Goal: Task Accomplishment & Management: Manage account settings

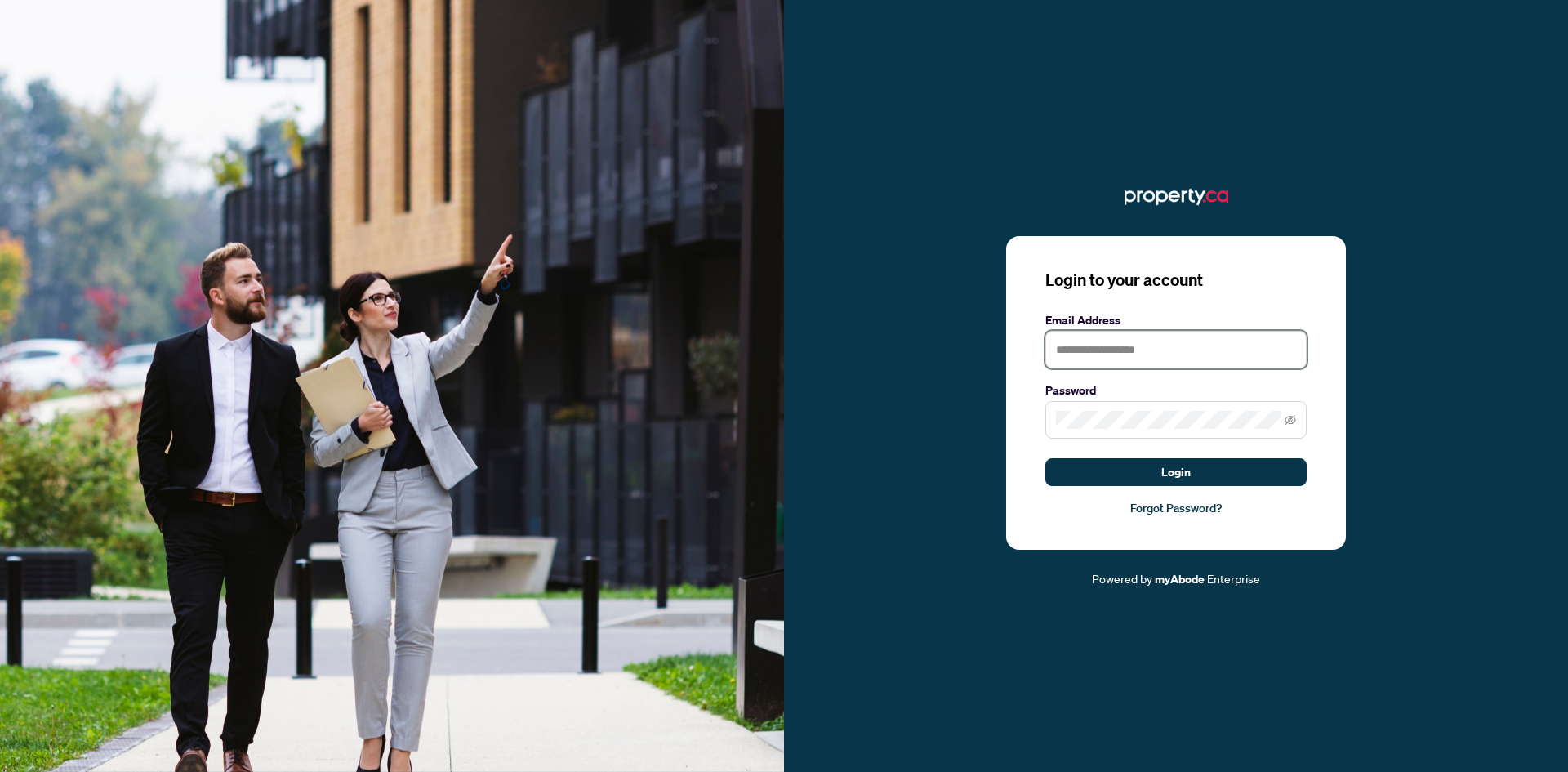
click at [1081, 359] on input "text" at bounding box center [1176, 349] width 261 height 38
type input "**********"
click at [1046, 459] on button "Login" at bounding box center [1176, 472] width 261 height 28
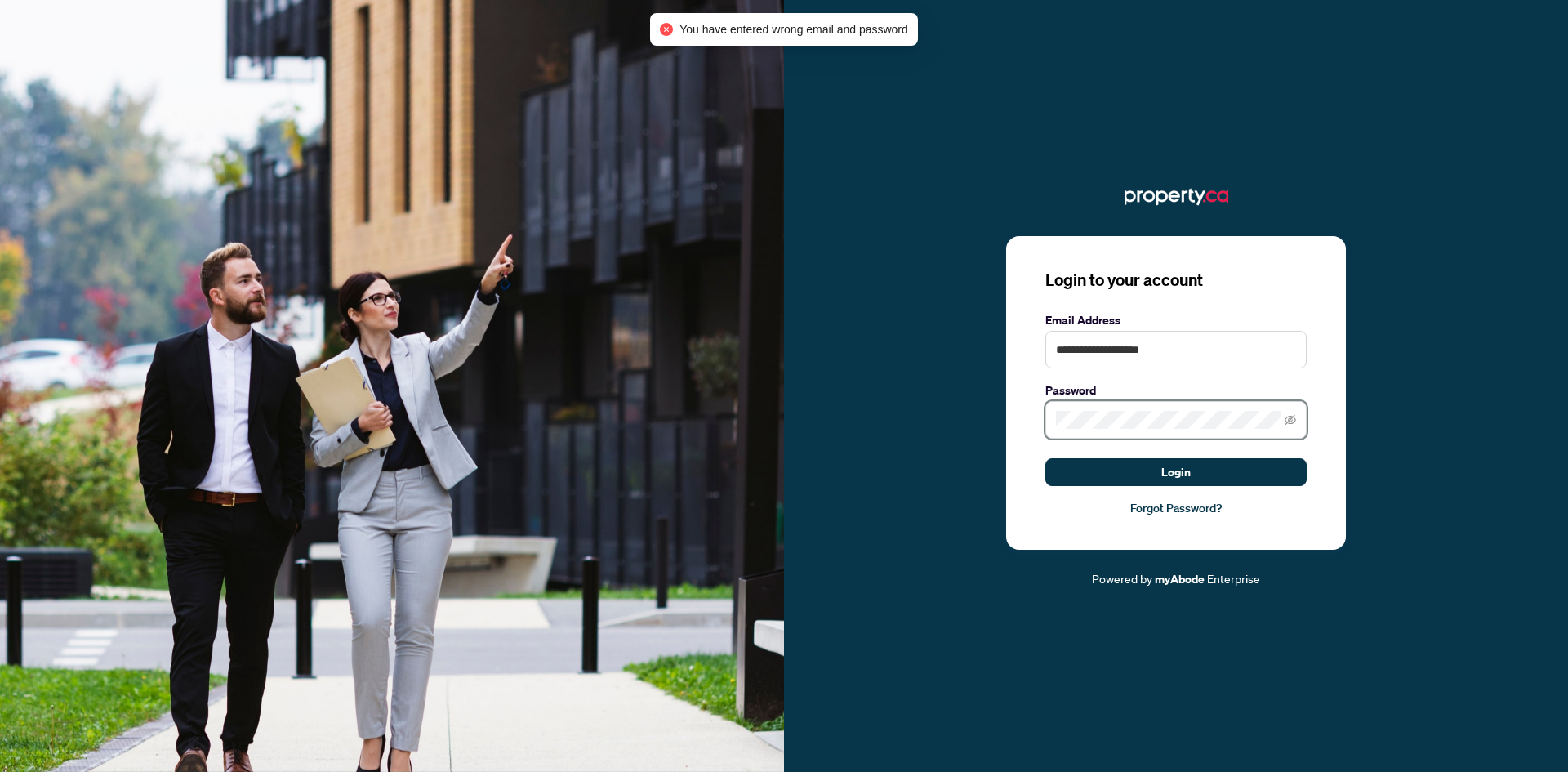
click at [1040, 425] on div "**********" at bounding box center [1175, 393] width 340 height 313
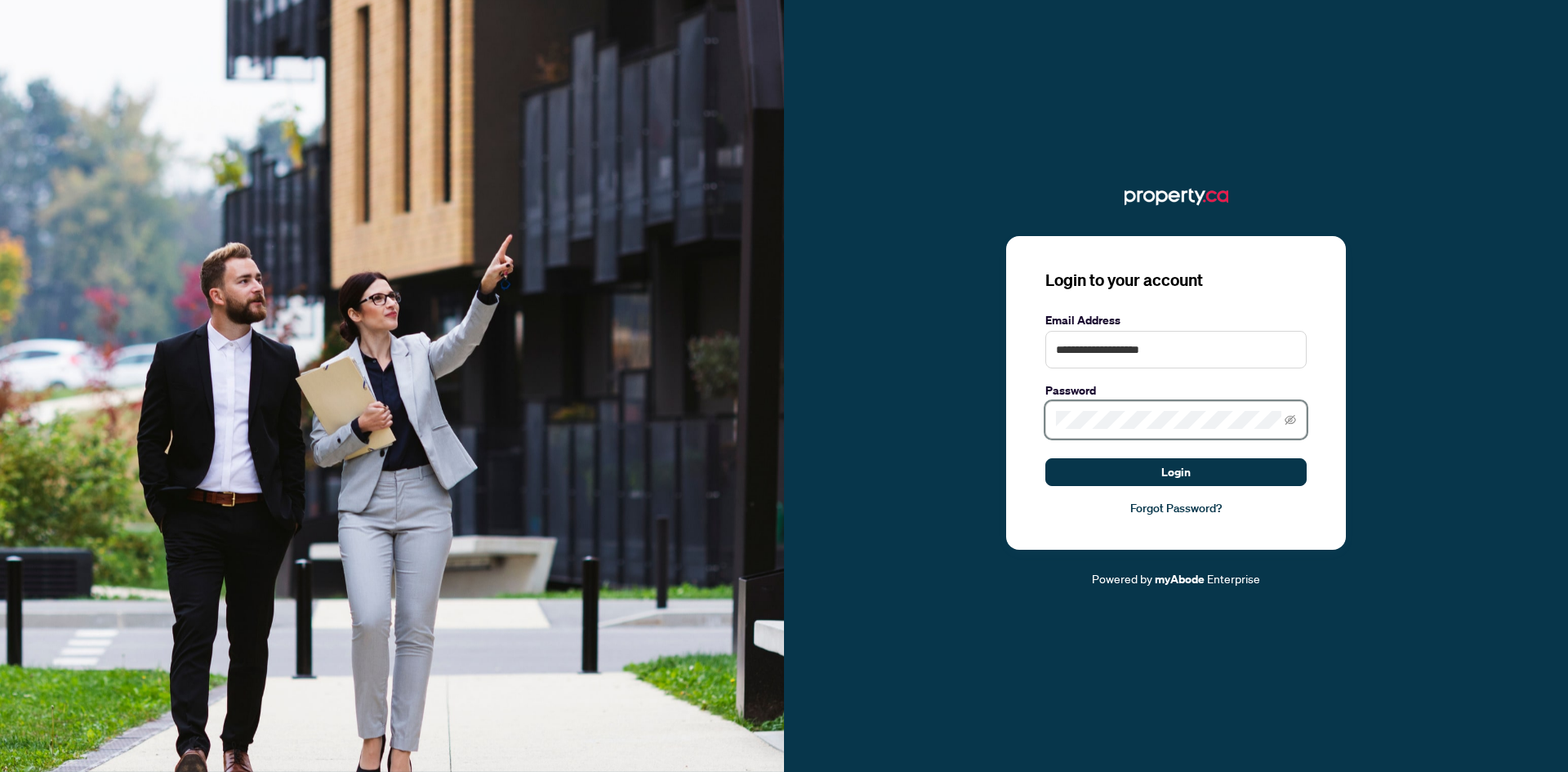
click at [1046, 459] on button "Login" at bounding box center [1176, 472] width 261 height 28
click at [1297, 423] on span at bounding box center [1176, 419] width 261 height 38
click at [1292, 421] on icon "eye-invisible" at bounding box center [1290, 420] width 12 height 12
click at [917, 414] on div "**********" at bounding box center [1175, 386] width 784 height 404
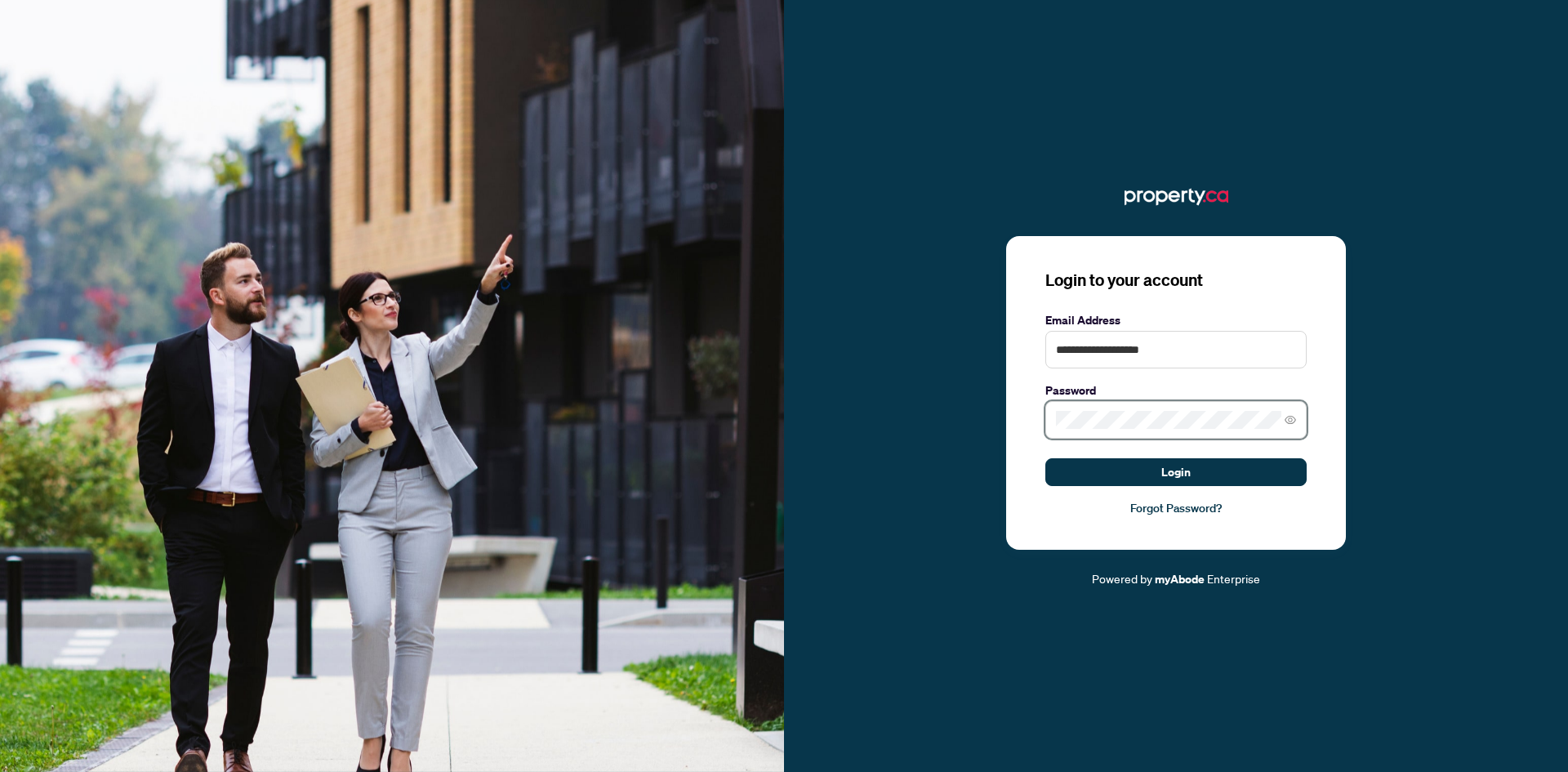
click at [1046, 459] on button "Login" at bounding box center [1176, 472] width 261 height 28
click at [1171, 508] on link "Forgot Password?" at bounding box center [1176, 508] width 261 height 18
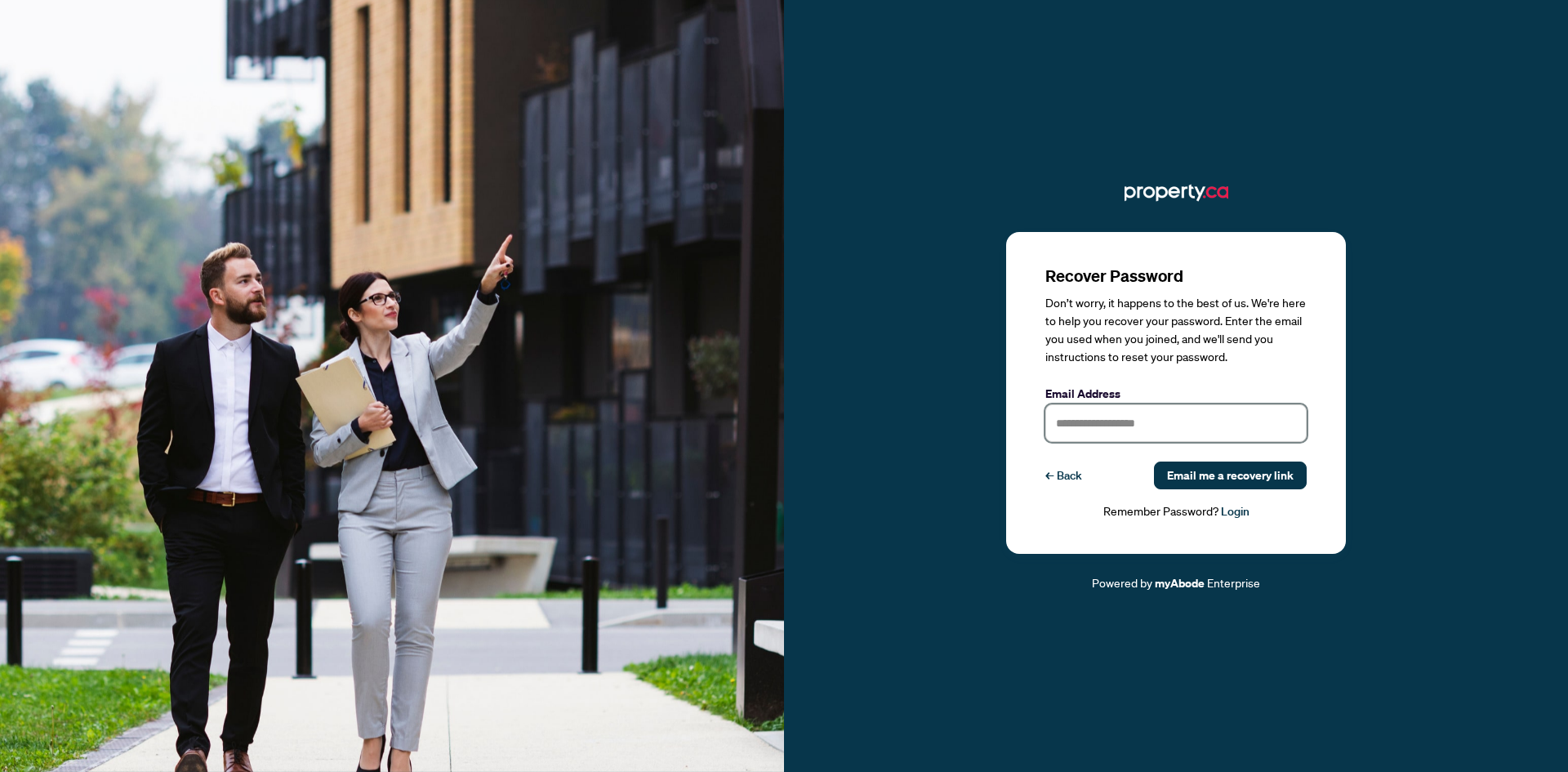
click at [1093, 431] on input "text" at bounding box center [1176, 423] width 261 height 38
type input "**********"
click at [1213, 470] on span "Email me a recovery link" at bounding box center [1229, 475] width 127 height 26
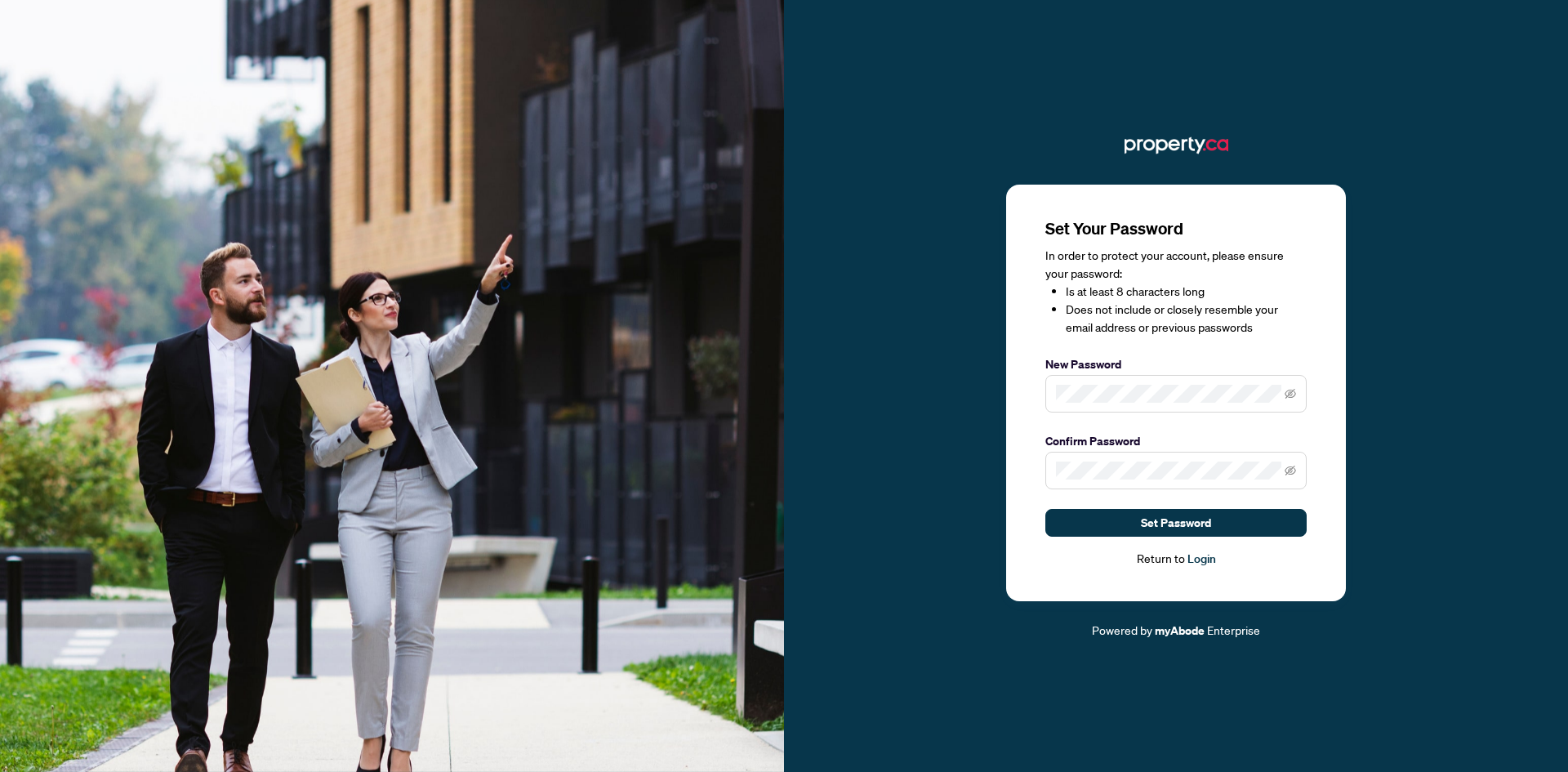
click at [1103, 383] on span at bounding box center [1176, 393] width 261 height 38
click at [1104, 514] on button "Set Password" at bounding box center [1176, 522] width 261 height 28
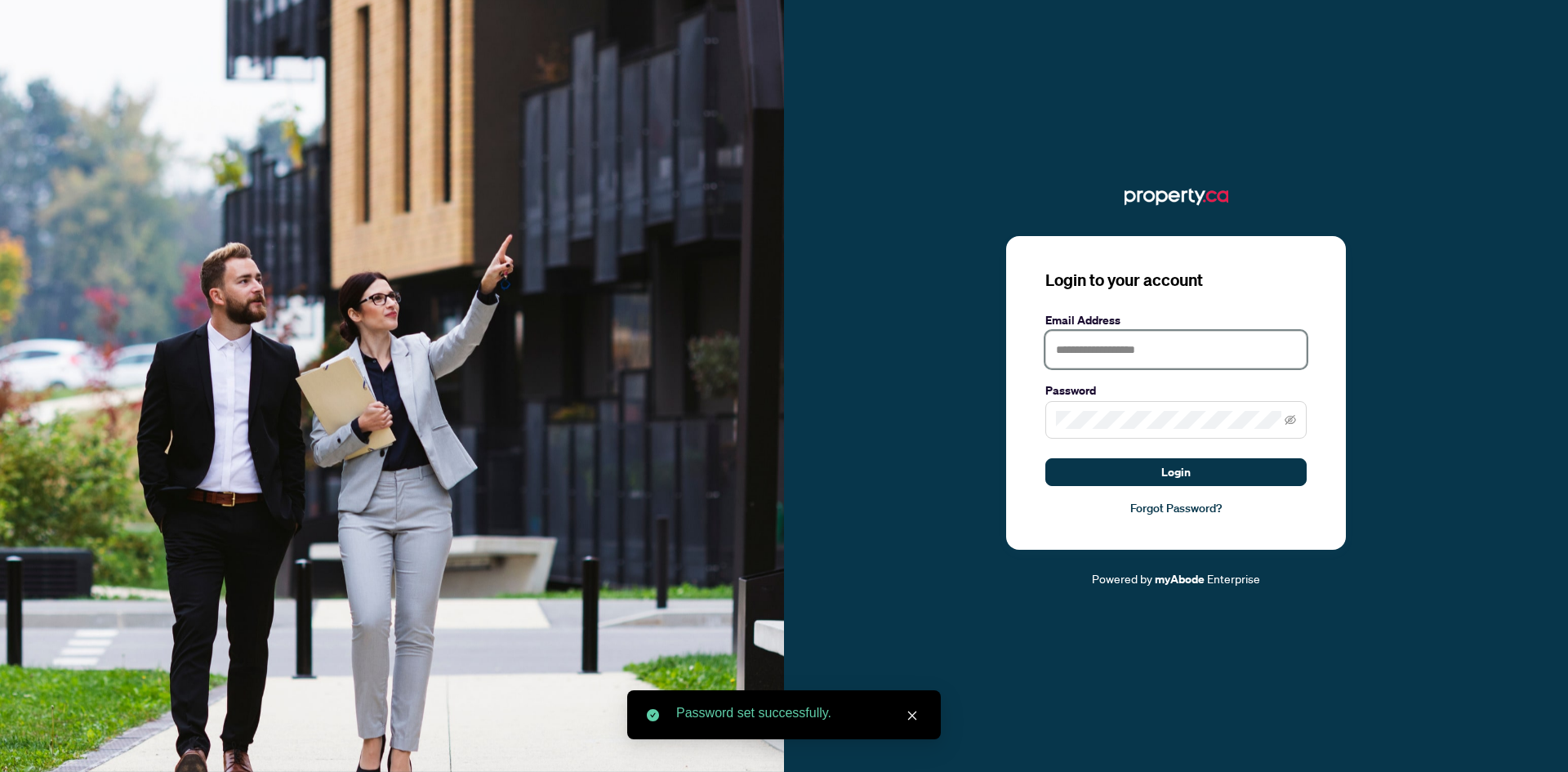
click at [1090, 349] on input "text" at bounding box center [1176, 349] width 261 height 38
type input "**********"
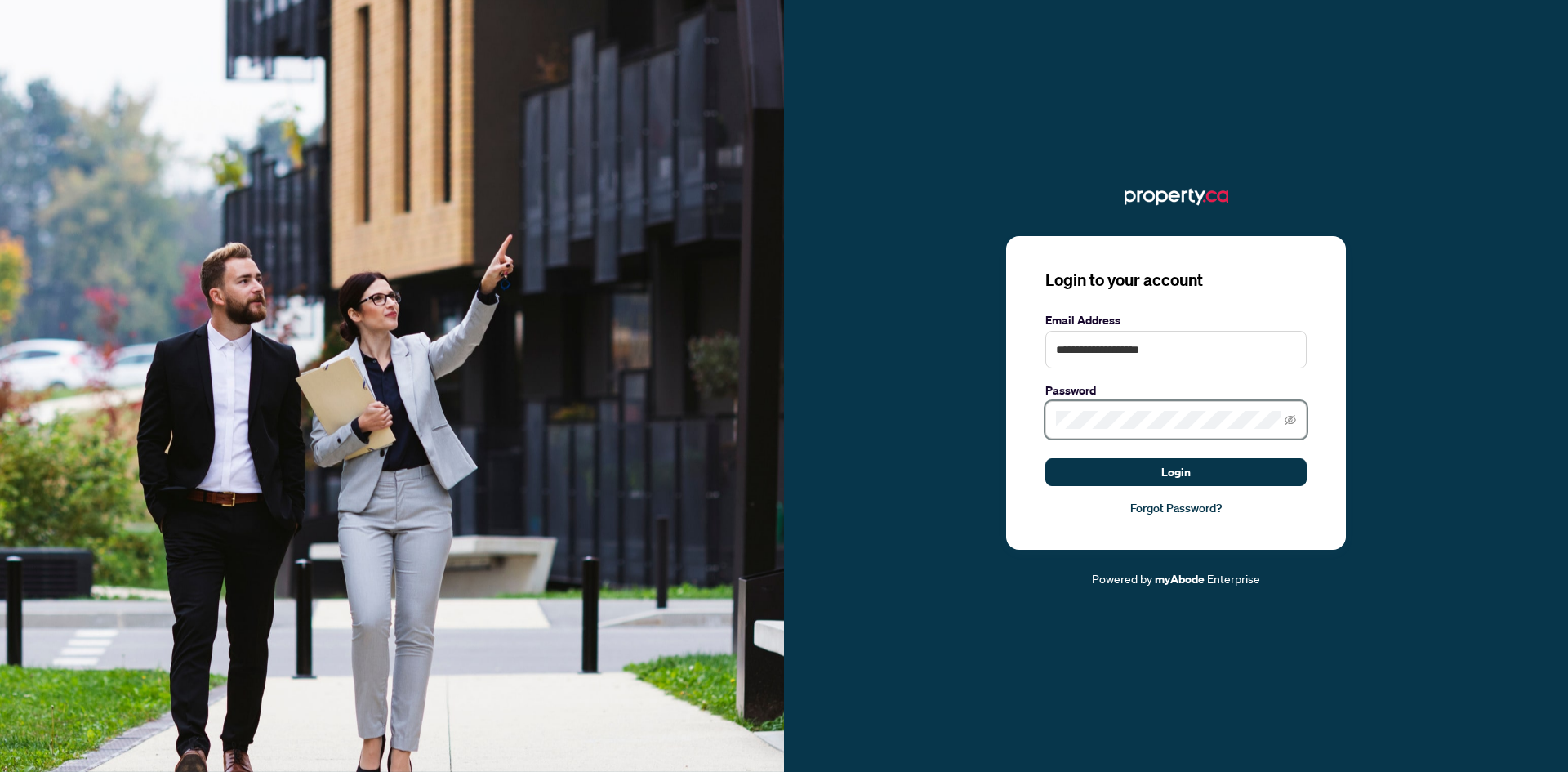
click at [1046, 459] on button "Login" at bounding box center [1176, 472] width 261 height 28
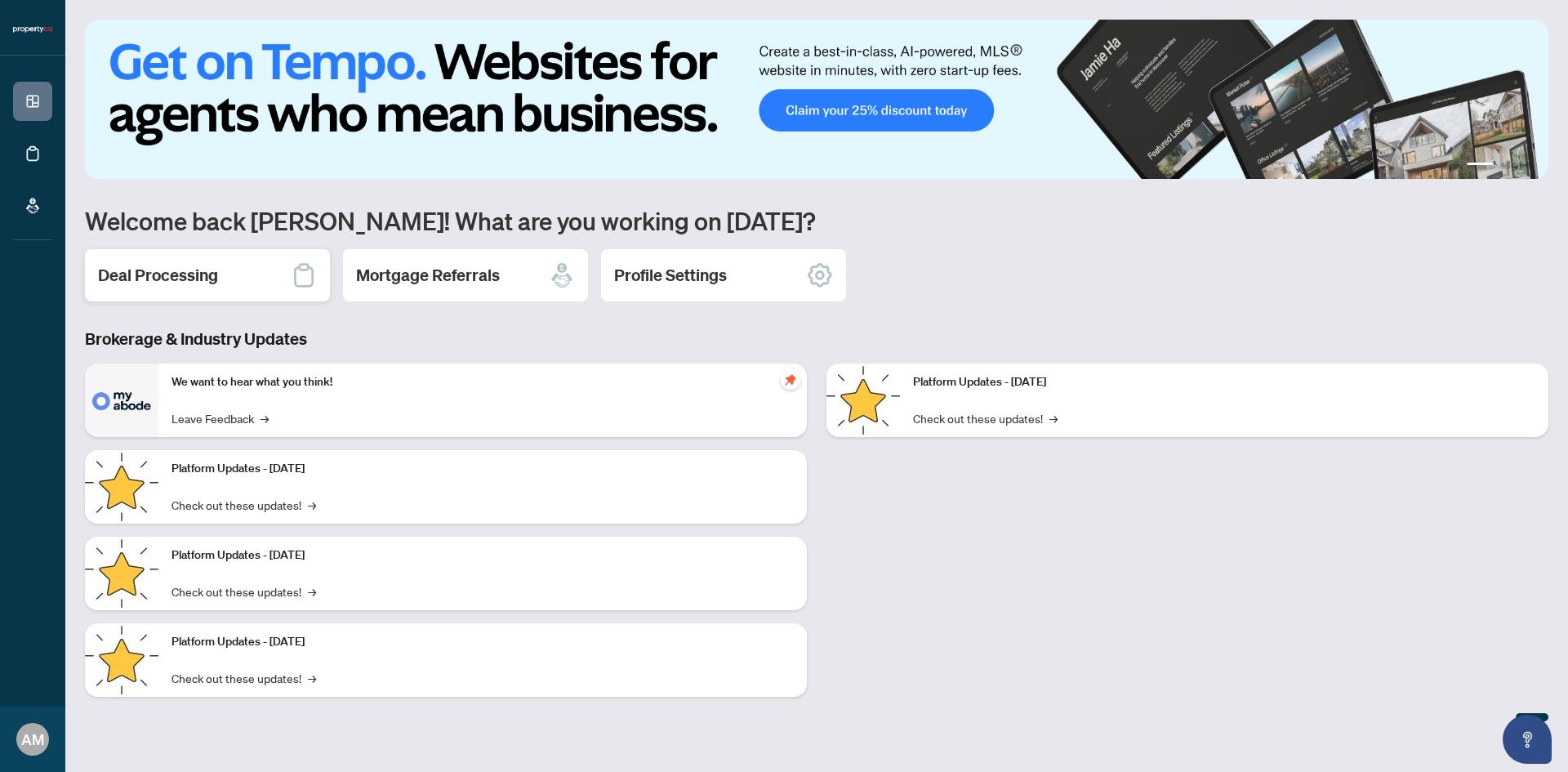
click at [222, 281] on div "Deal Processing" at bounding box center [207, 275] width 245 height 52
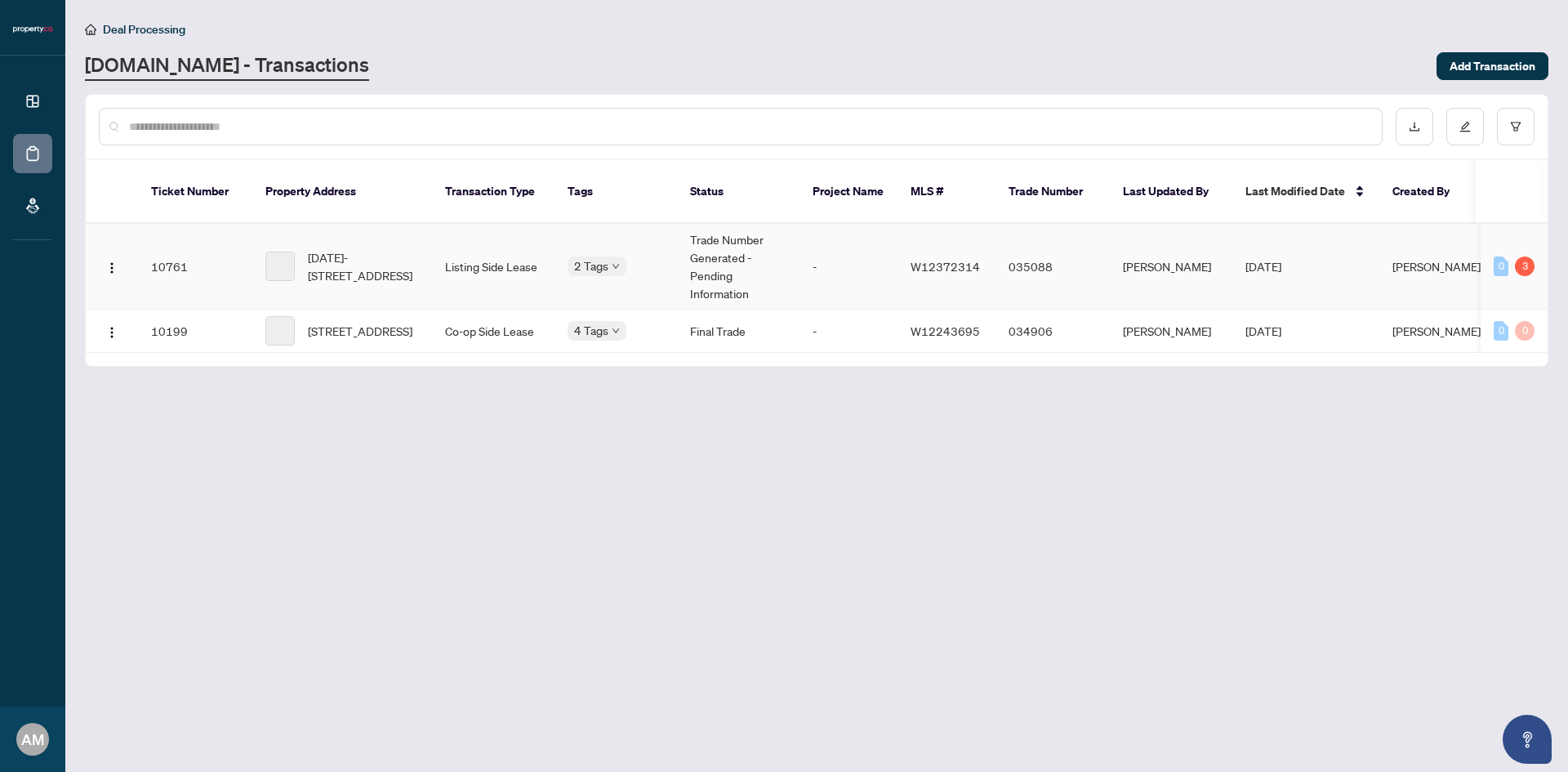
click at [1339, 252] on td "[DATE]" at bounding box center [1306, 266] width 147 height 86
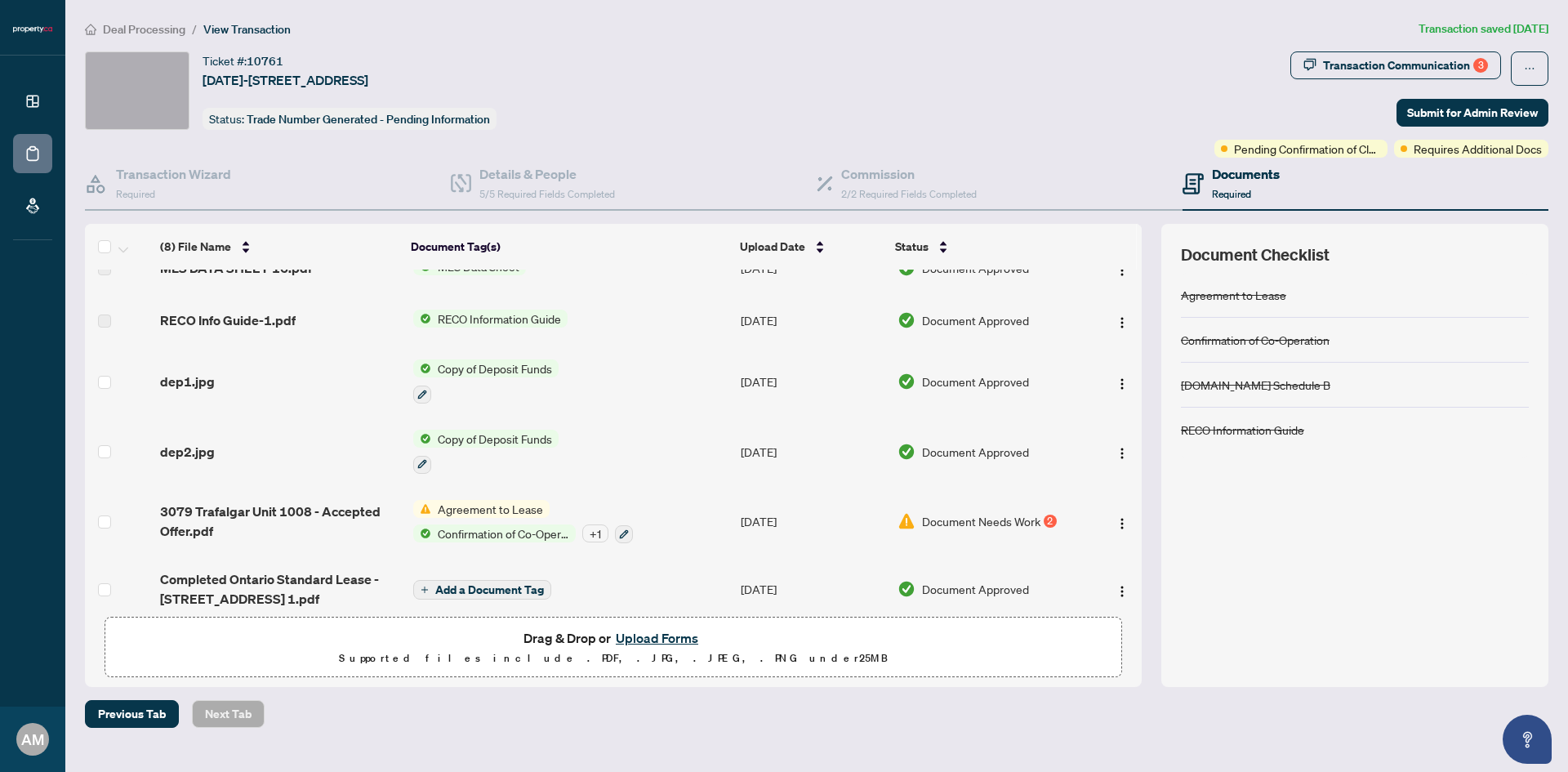
scroll to position [147, 0]
click at [1124, 506] on button "button" at bounding box center [1121, 519] width 26 height 26
click at [936, 716] on div "Previous Tab Next Tab" at bounding box center [816, 713] width 1464 height 28
click at [806, 506] on td "[DATE]" at bounding box center [812, 520] width 156 height 71
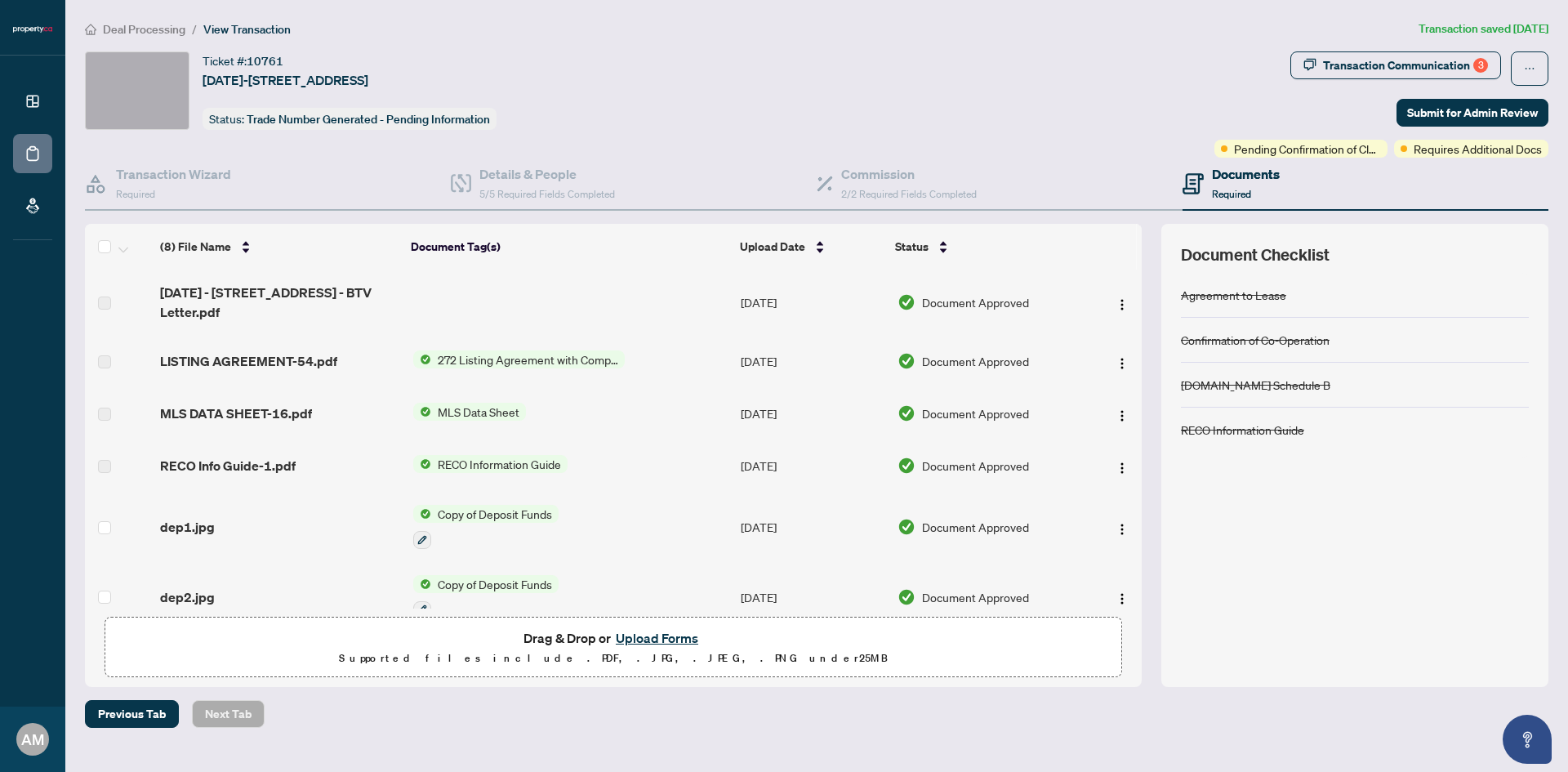
click at [647, 640] on button "Upload Forms" at bounding box center [656, 638] width 92 height 21
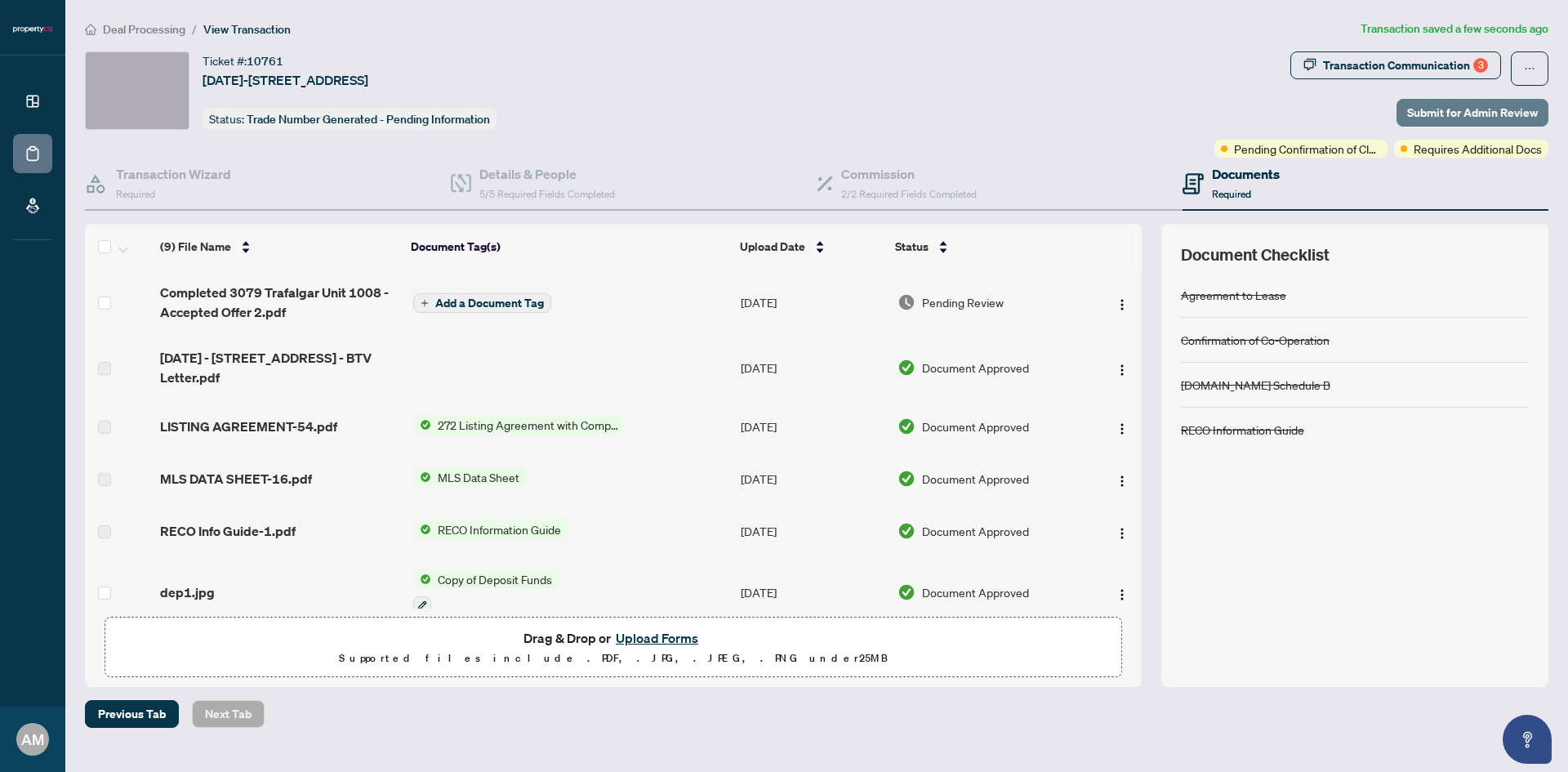
click at [1434, 107] on span "Submit for Admin Review" at bounding box center [1472, 112] width 131 height 26
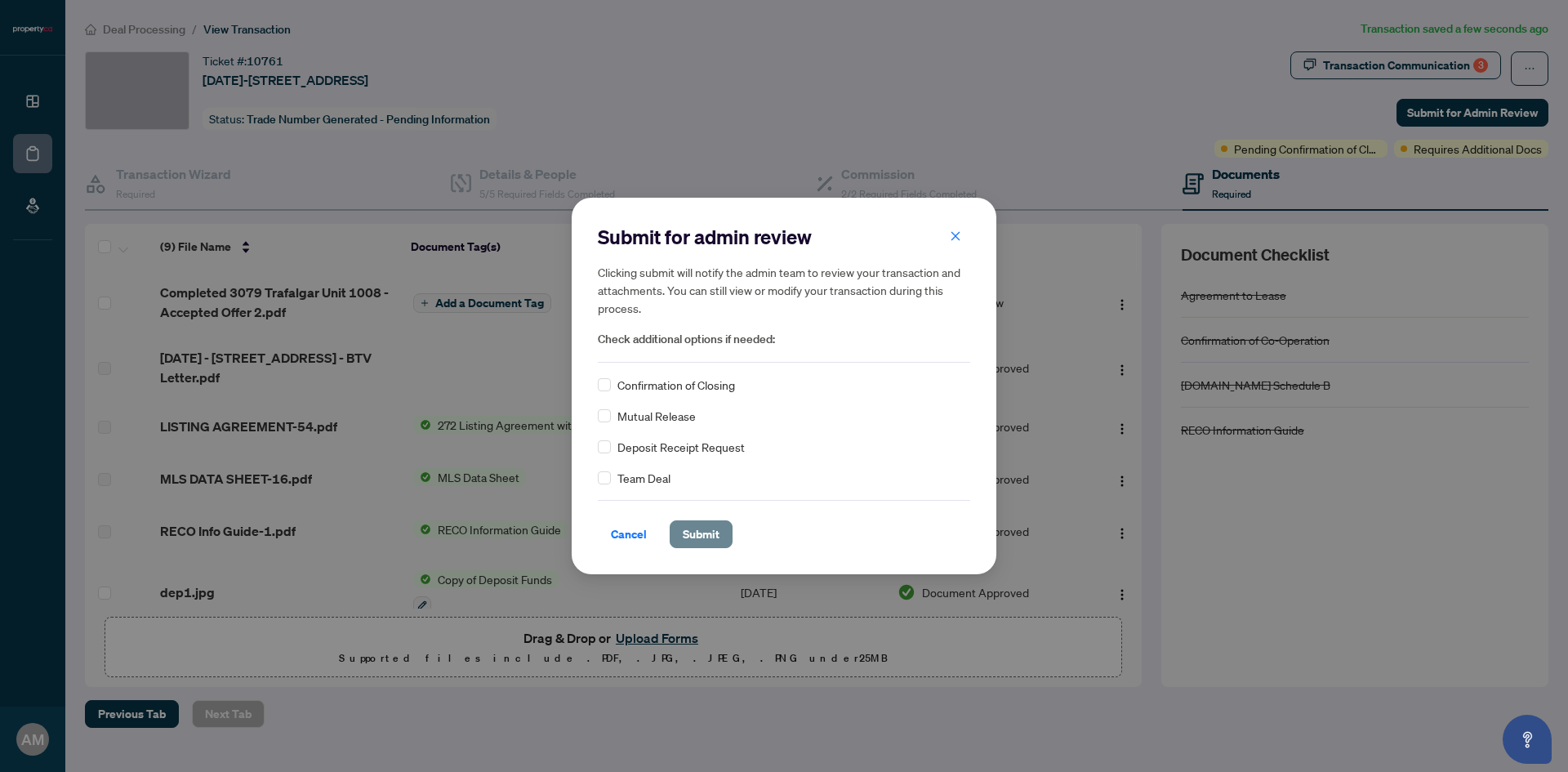
click at [690, 523] on span "Submit" at bounding box center [701, 534] width 37 height 26
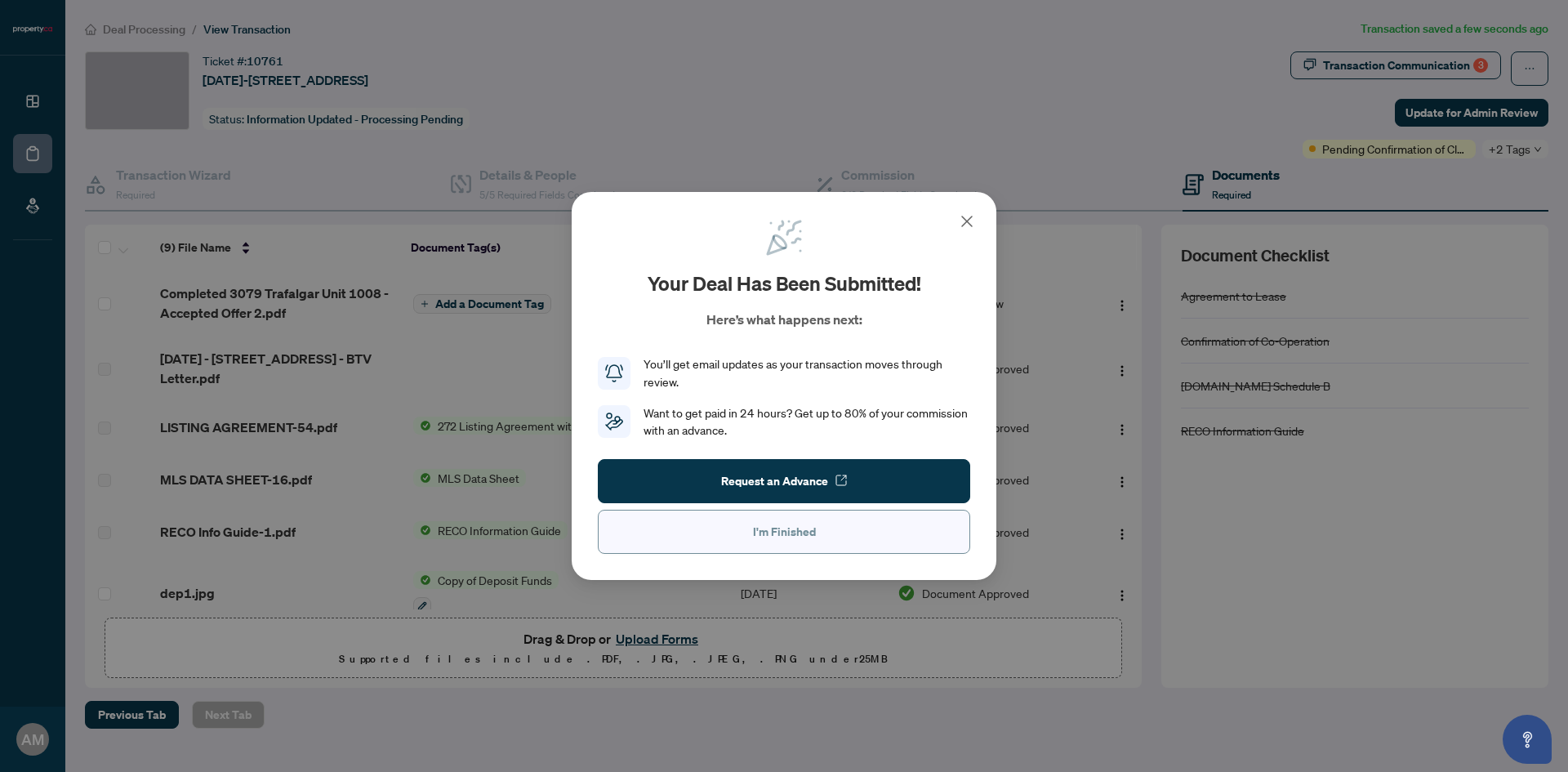
click at [820, 535] on button "I'm Finished" at bounding box center [784, 532] width 372 height 45
